Goal: Information Seeking & Learning: Learn about a topic

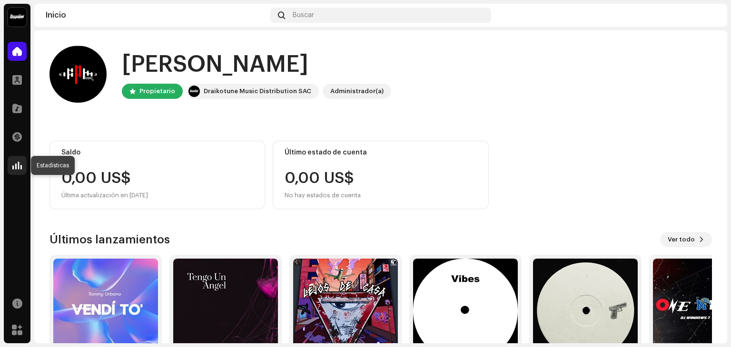
click at [17, 172] on div at bounding box center [17, 165] width 19 height 19
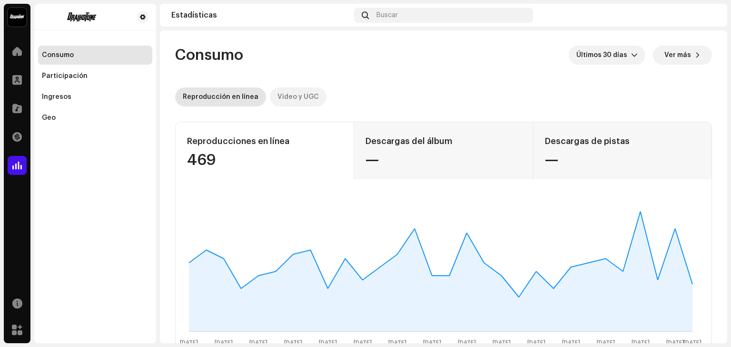
click at [304, 102] on div "Video y UGC" at bounding box center [297, 97] width 41 height 19
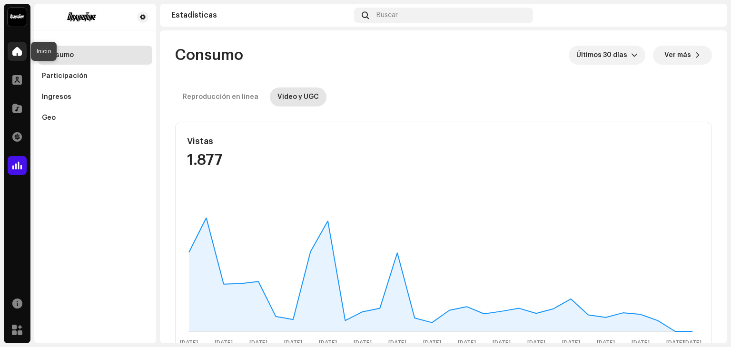
click at [18, 50] on span at bounding box center [17, 52] width 10 height 8
